Goal: Transaction & Acquisition: Obtain resource

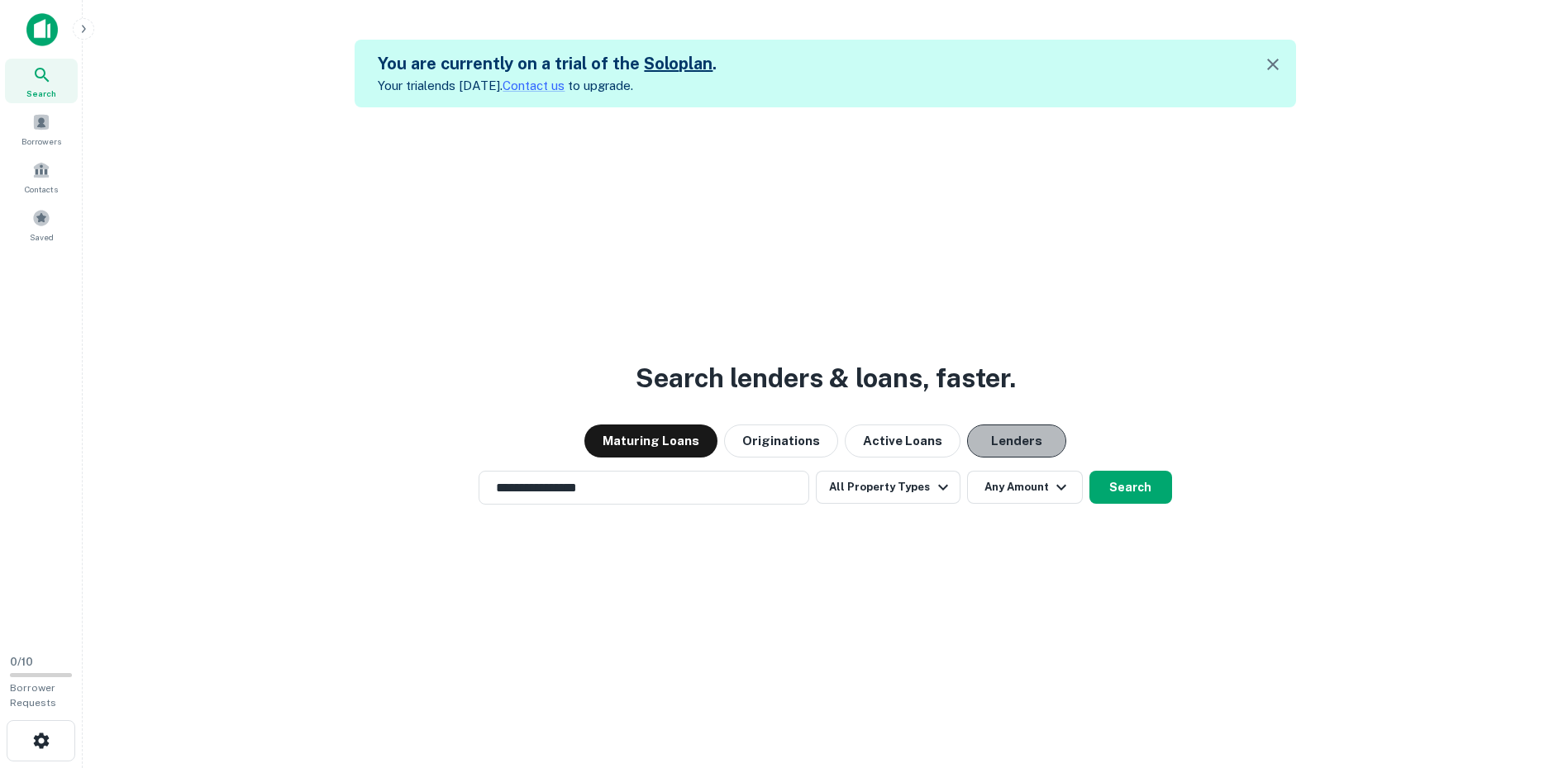
click at [999, 436] on button "Lenders" at bounding box center [1016, 441] width 99 height 33
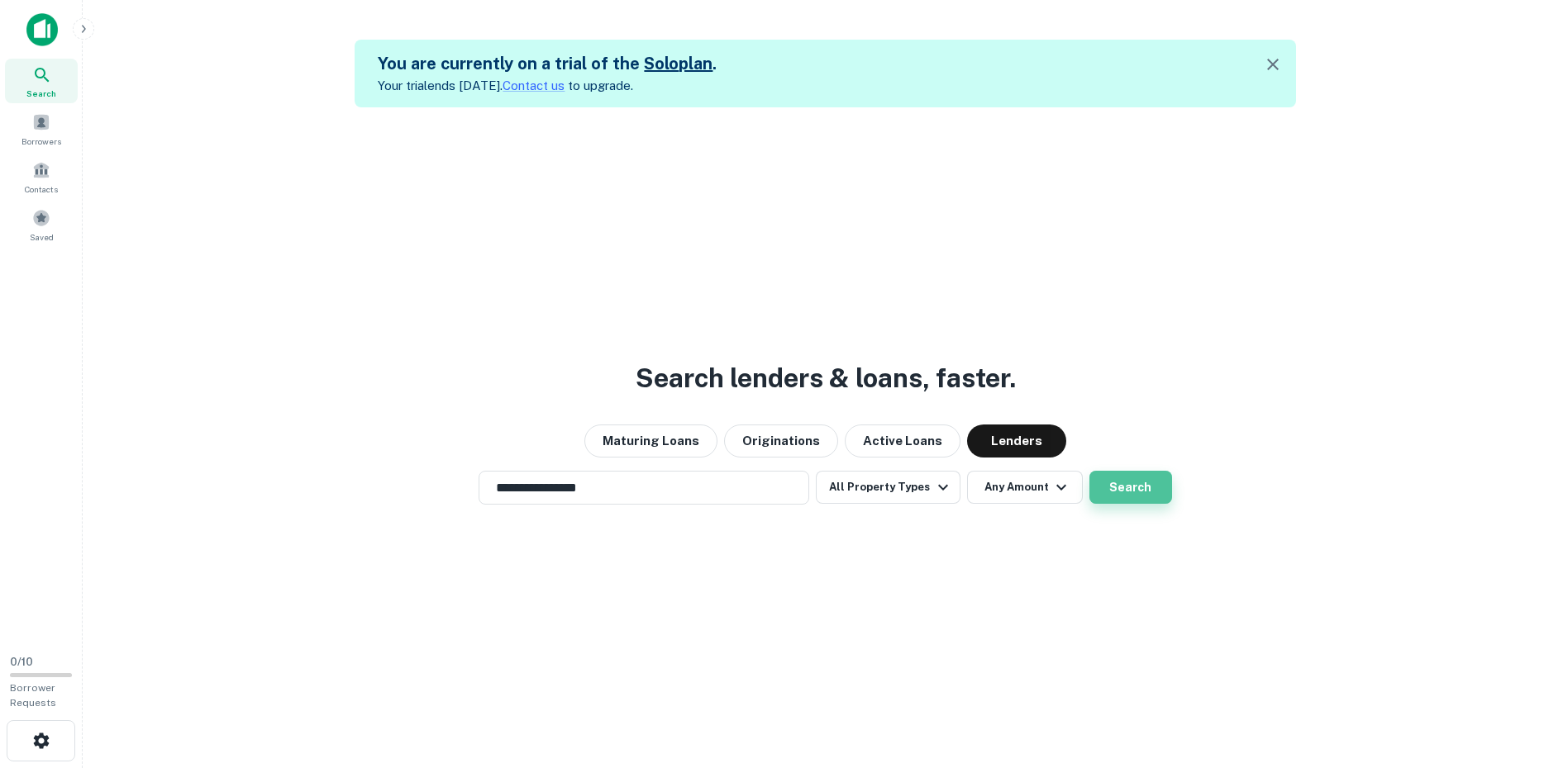
click at [1124, 490] on button "Search" at bounding box center [1131, 487] width 83 height 33
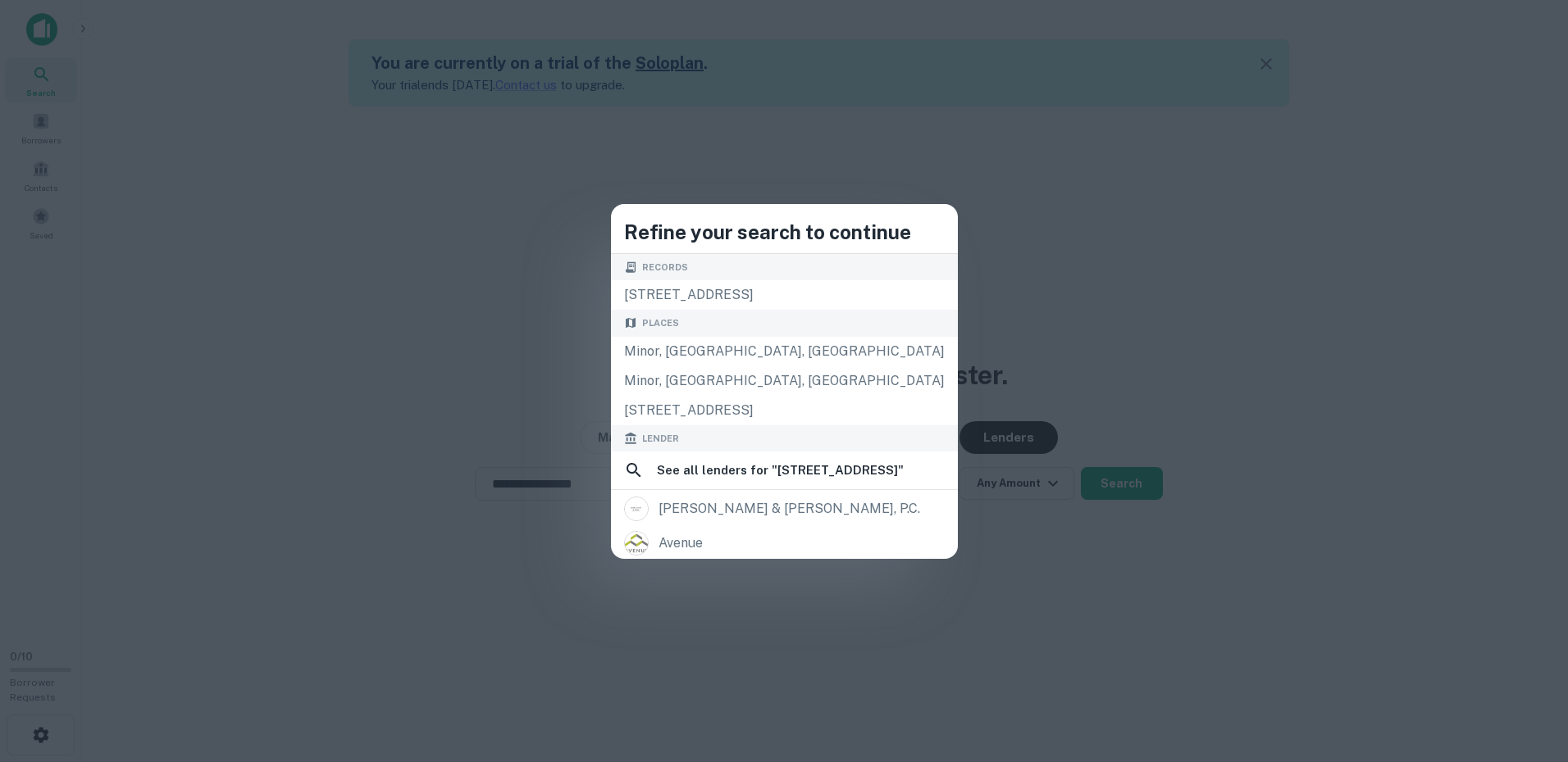
click at [780, 279] on div "Records" at bounding box center [785, 267] width 347 height 27
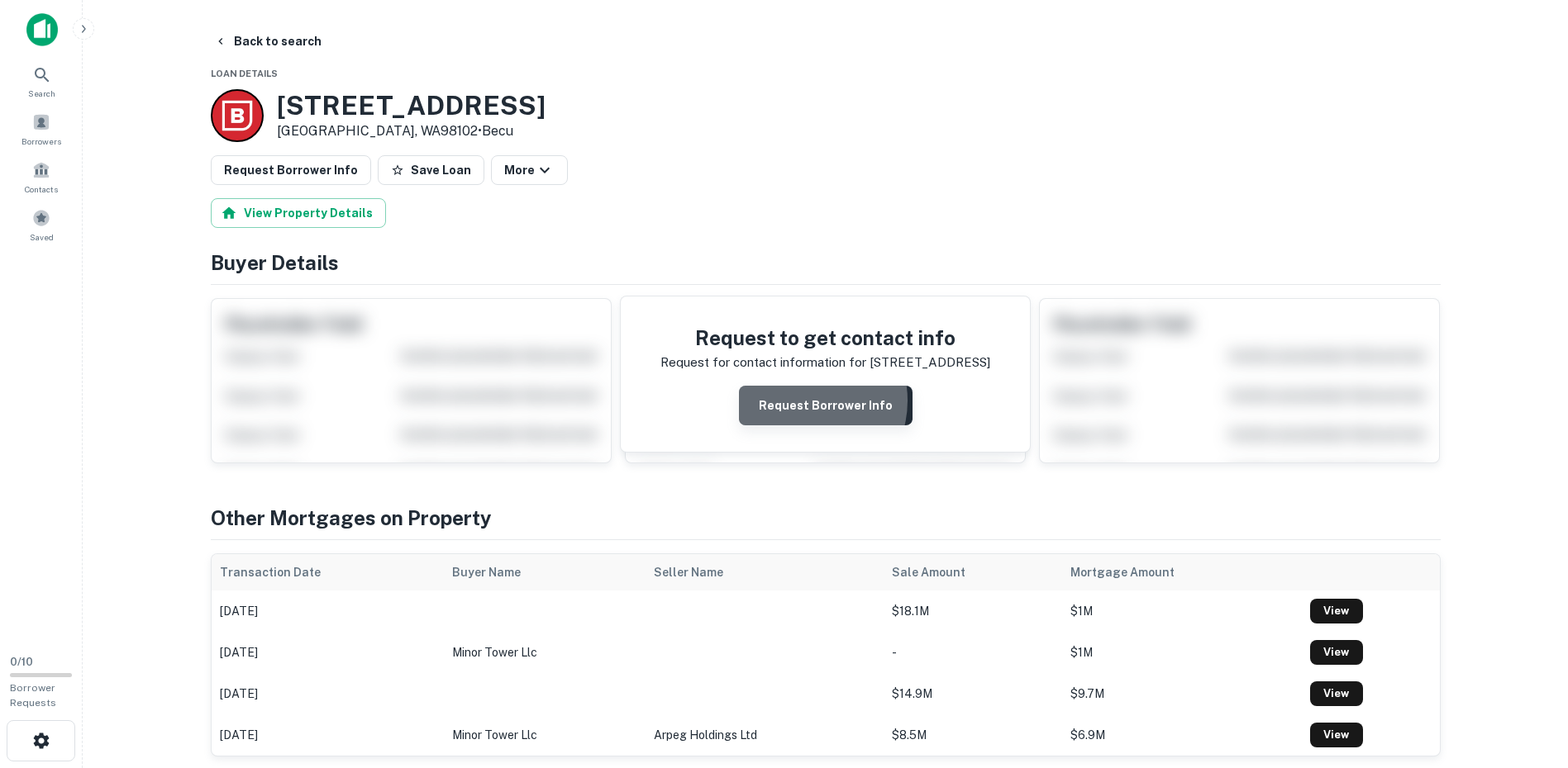
click at [805, 401] on button "Request Borrower Info" at bounding box center [825, 406] width 174 height 40
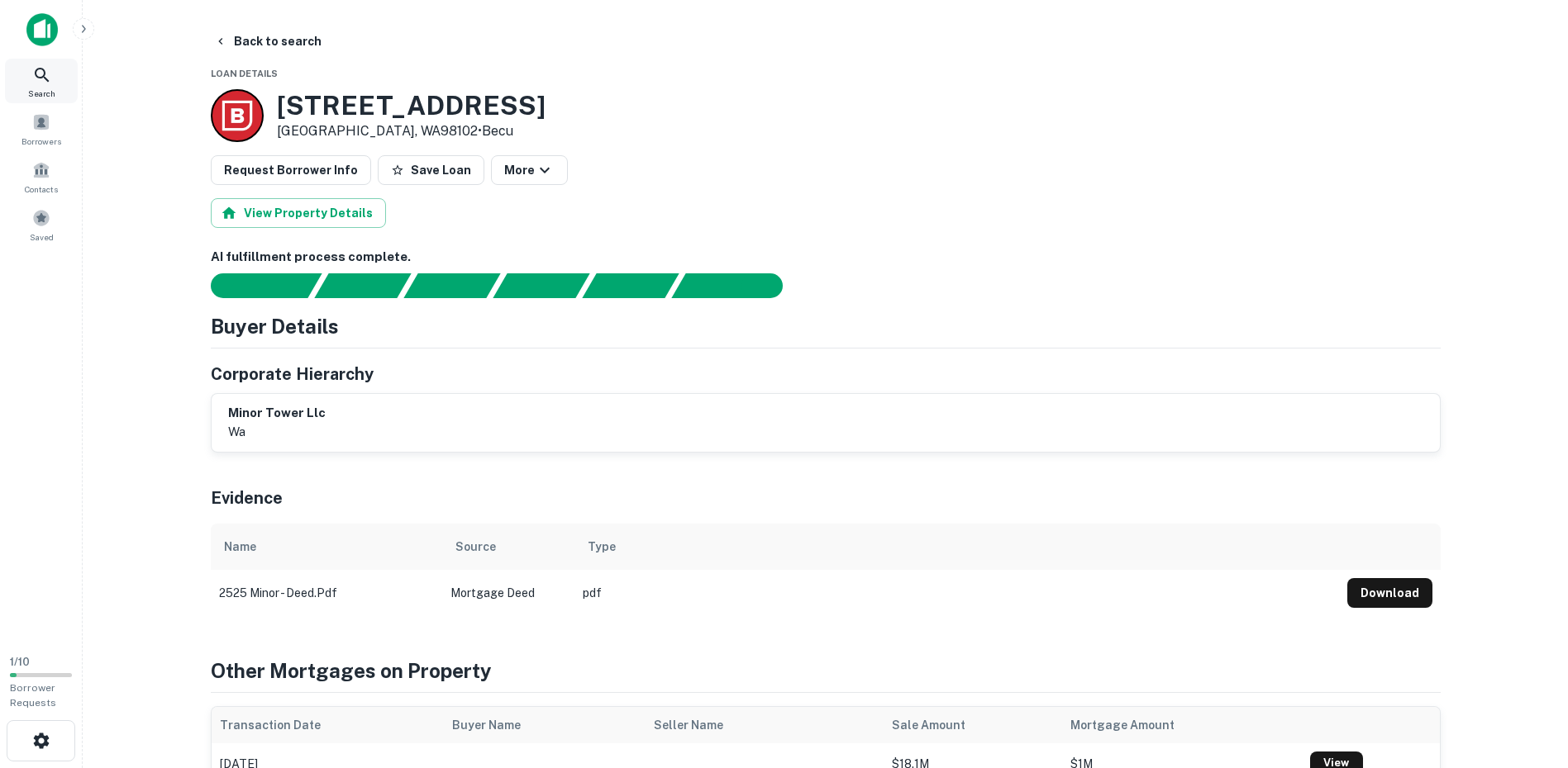
click at [46, 77] on icon at bounding box center [42, 75] width 20 height 20
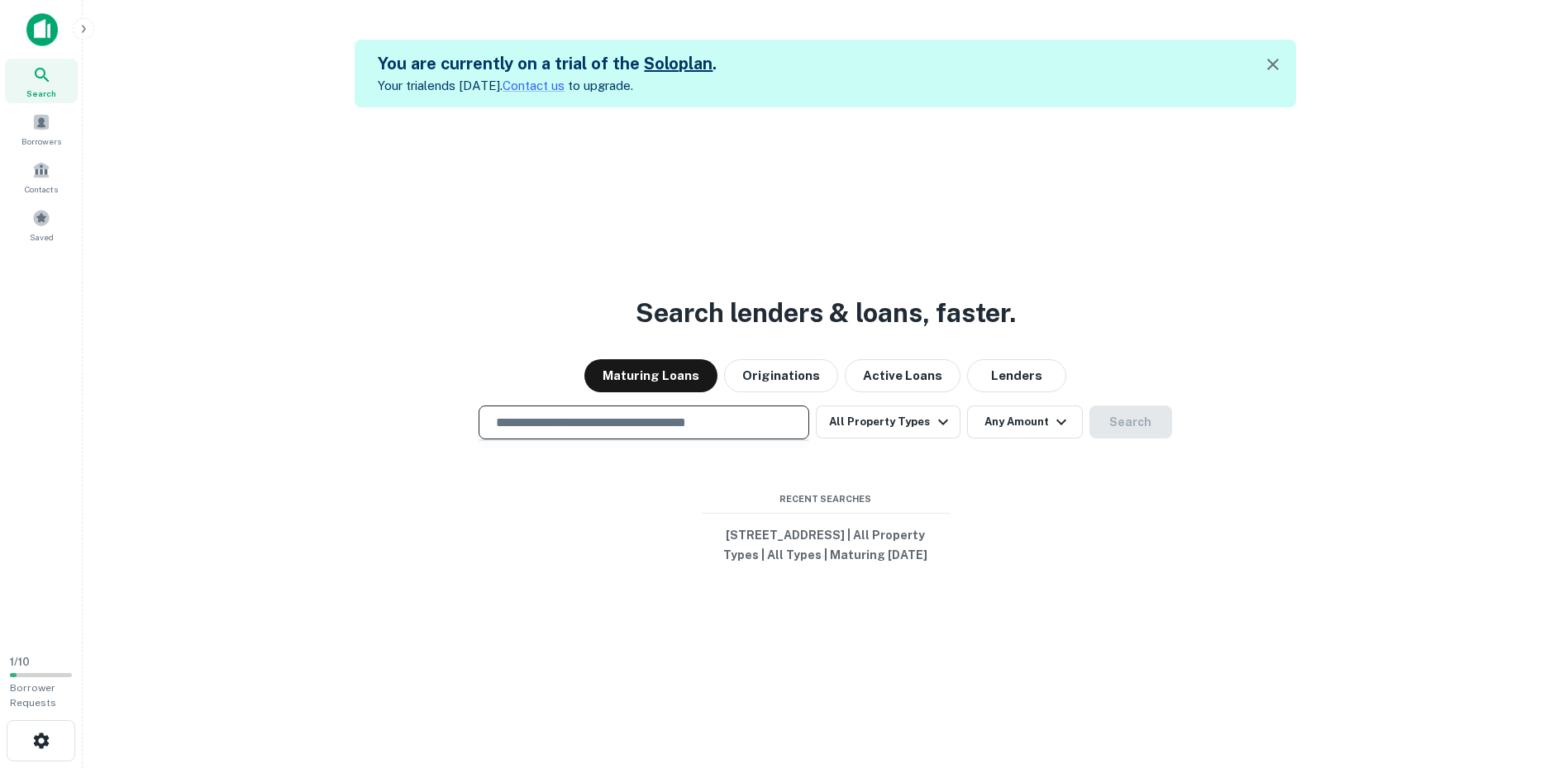
click at [734, 418] on input "text" at bounding box center [644, 423] width 316 height 19
type input "**********"
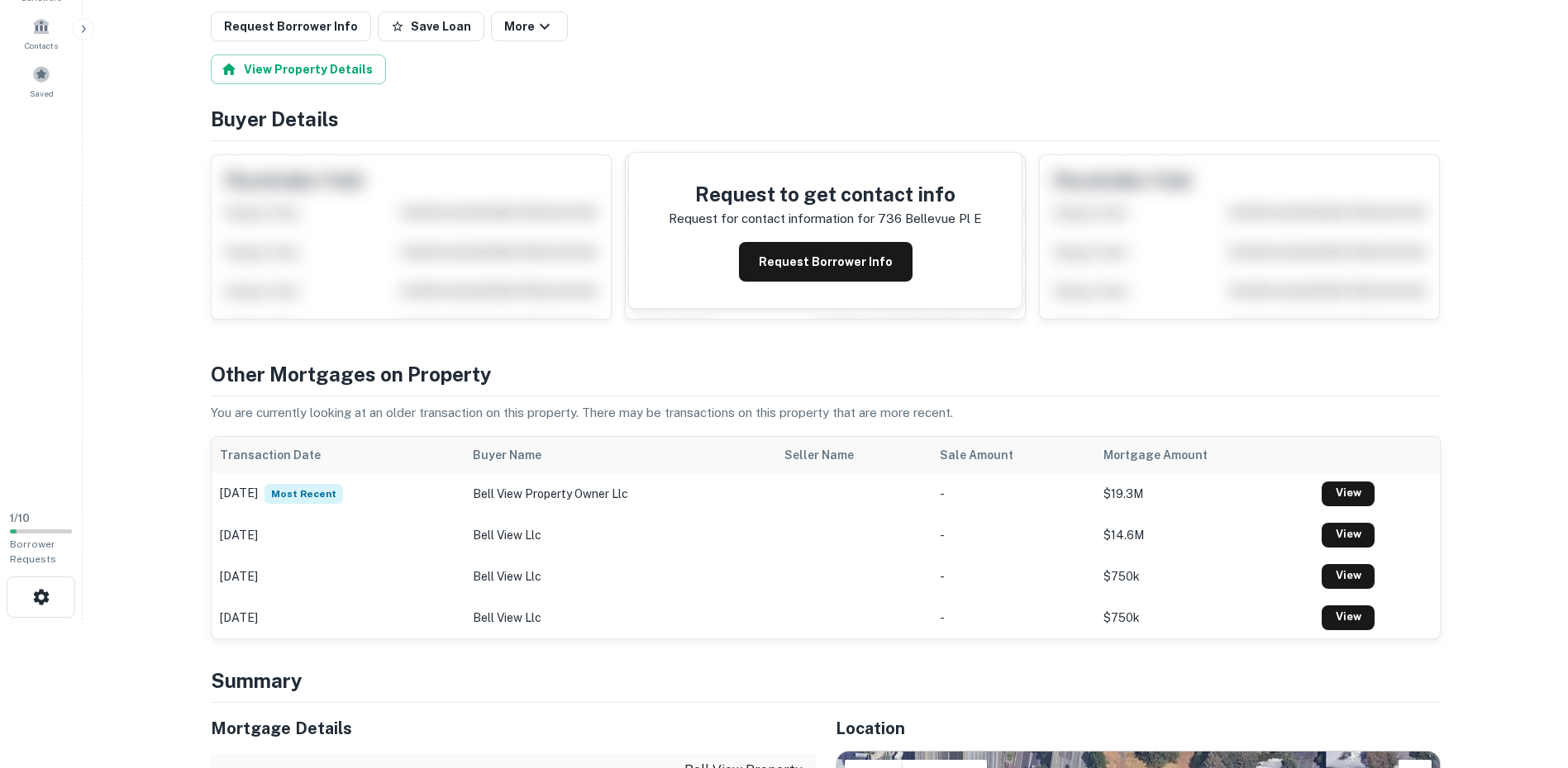
scroll to position [165, 0]
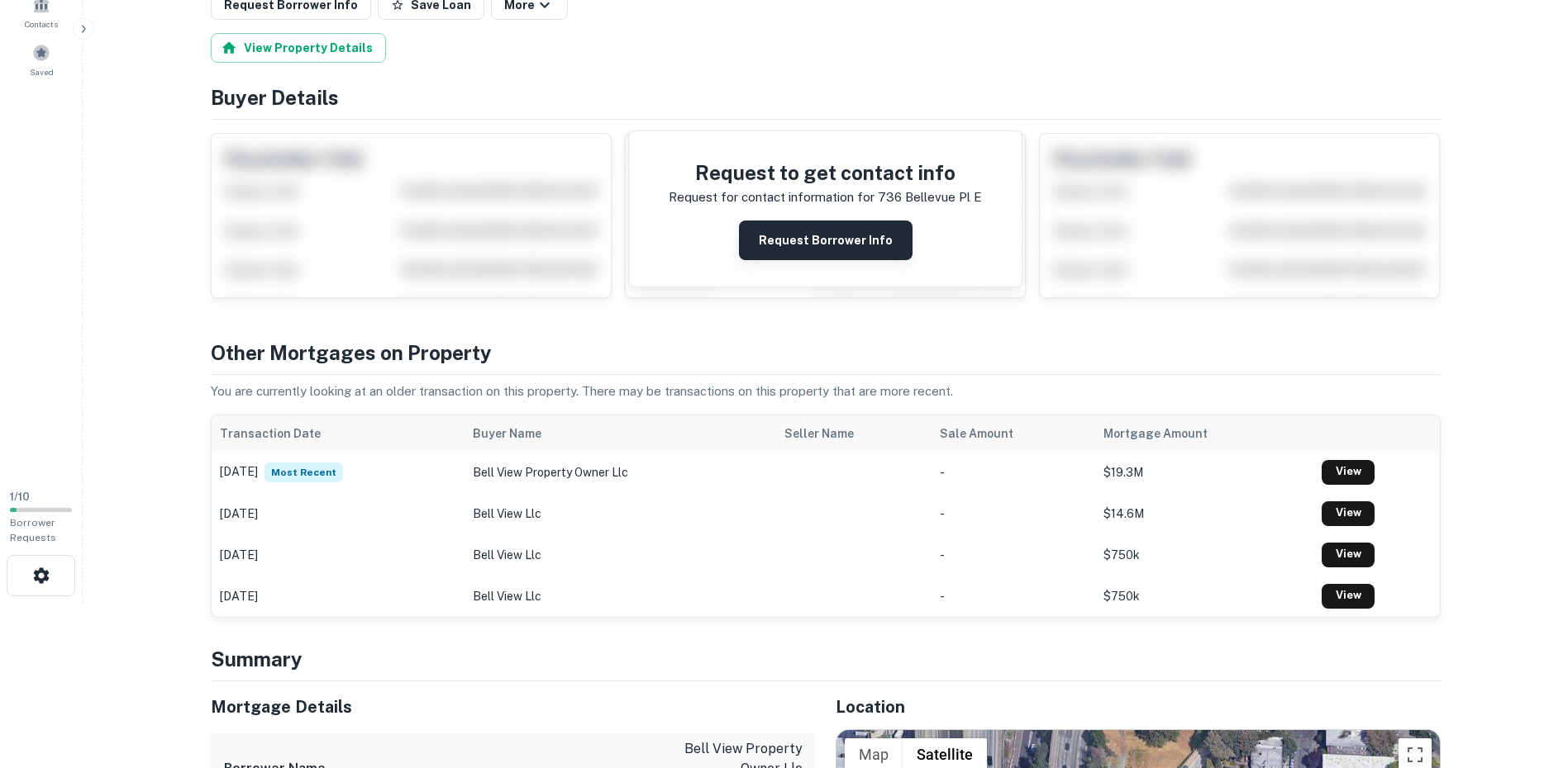
click at [807, 236] on button "Request Borrower Info" at bounding box center [825, 240] width 174 height 40
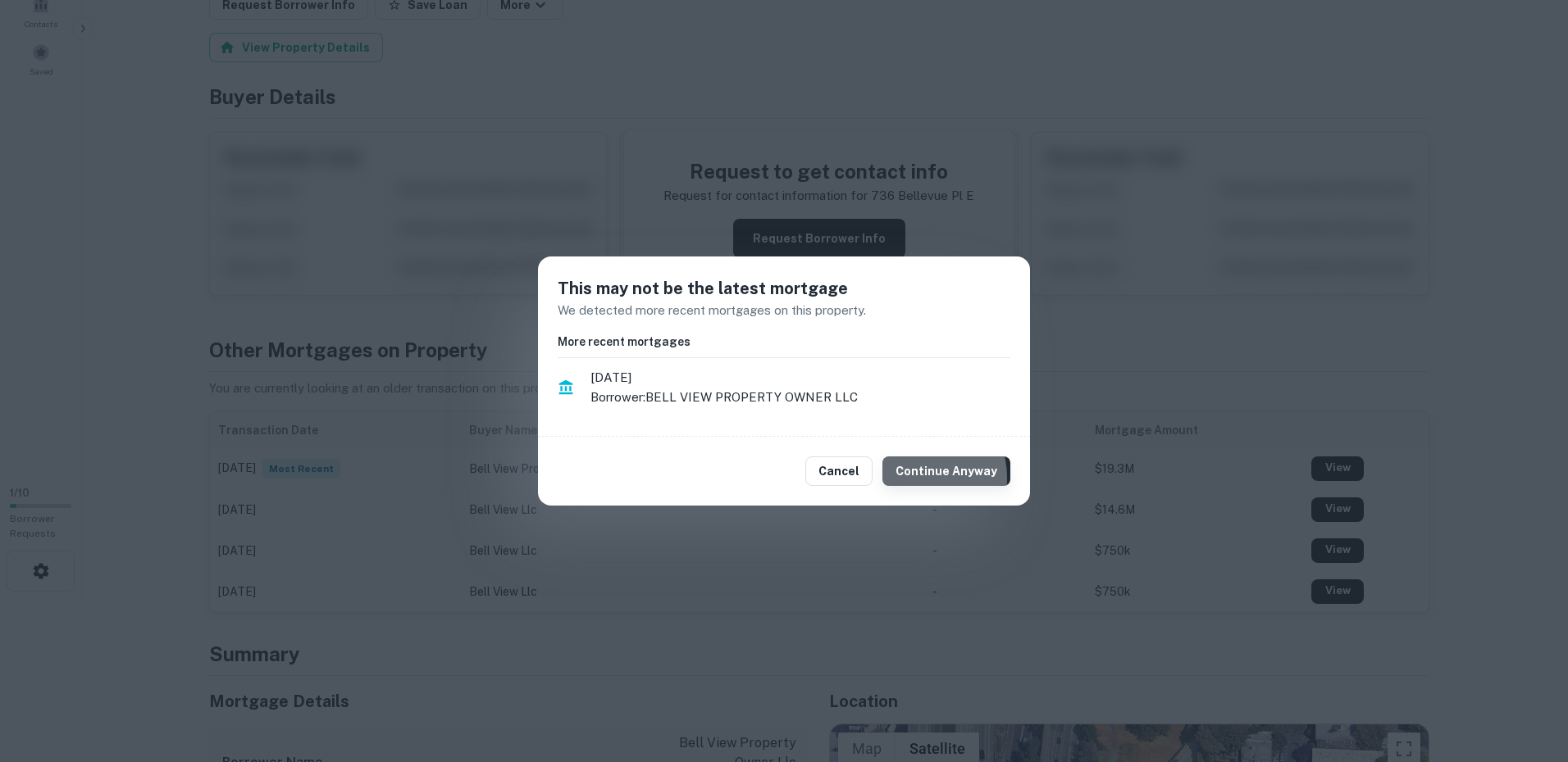
click at [919, 478] on button "Continue Anyway" at bounding box center [946, 471] width 128 height 29
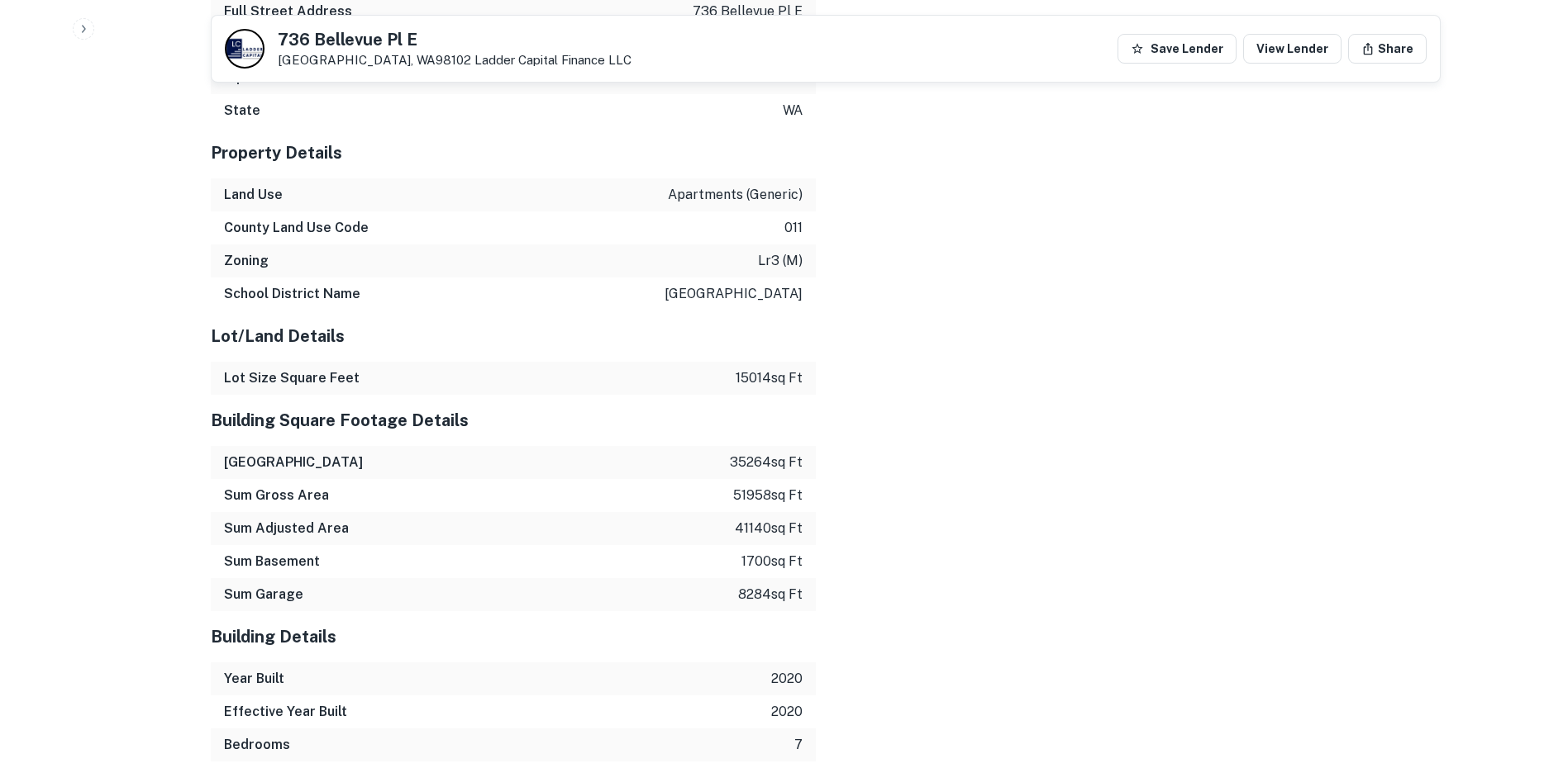
scroll to position [2231, 0]
